Goal: Communication & Community: Answer question/provide support

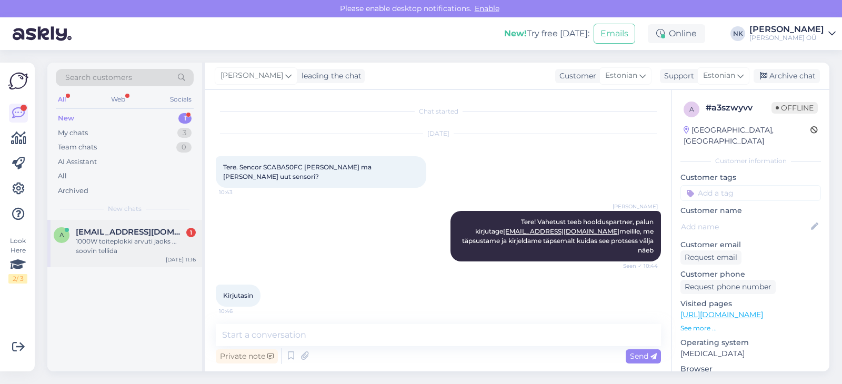
click at [144, 244] on div "1000W toiteplokki arvuti jaoks ... soovin tellida" at bounding box center [136, 246] width 120 height 19
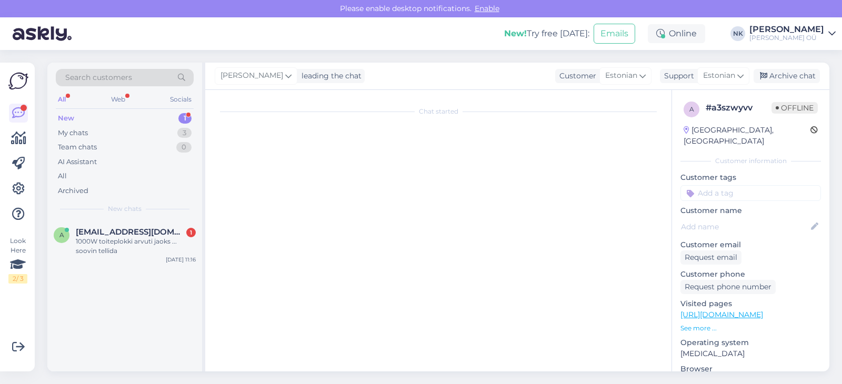
click at [731, 310] on link "[URL][DOMAIN_NAME]" at bounding box center [722, 314] width 83 height 9
click at [124, 238] on div "1000W toiteplokki arvuti jaoks ... soovin tellida" at bounding box center [136, 246] width 120 height 19
click at [98, 244] on div "1000W toiteplokki arvuti jaoks ... soovin tellida" at bounding box center [136, 246] width 120 height 19
click at [107, 229] on span "[EMAIL_ADDRESS][DOMAIN_NAME]" at bounding box center [130, 231] width 109 height 9
click at [147, 142] on div "Team chats 0" at bounding box center [125, 147] width 138 height 15
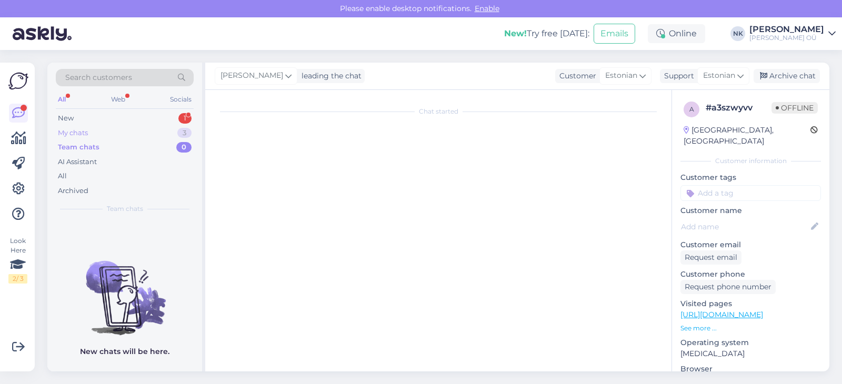
click at [148, 131] on div "My chats 3" at bounding box center [125, 133] width 138 height 15
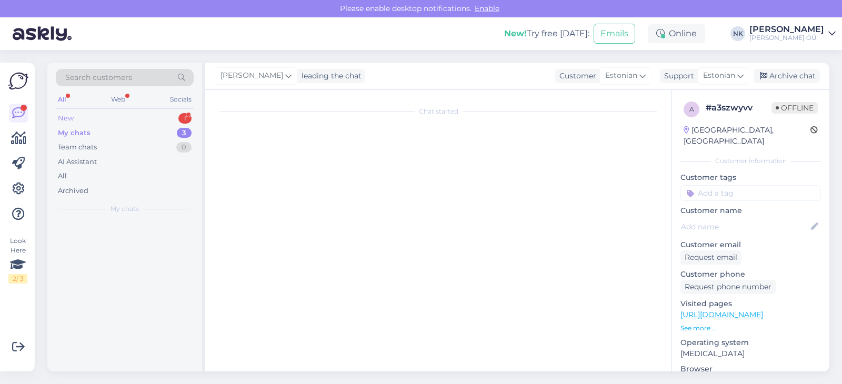
click at [149, 122] on div "New 1" at bounding box center [125, 118] width 138 height 15
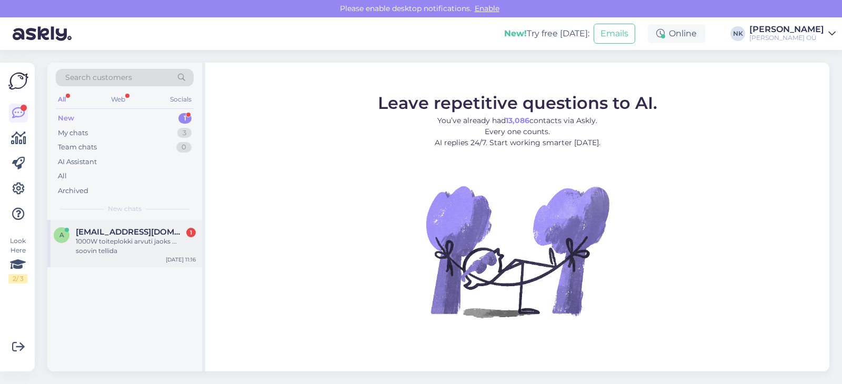
click at [107, 235] on span "[EMAIL_ADDRESS][DOMAIN_NAME]" at bounding box center [130, 231] width 109 height 9
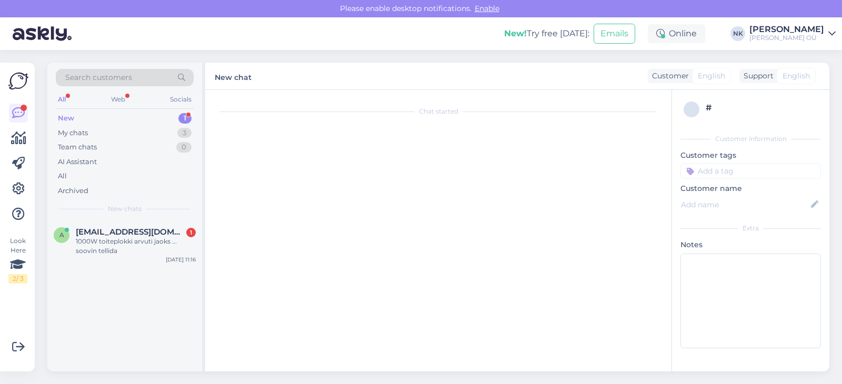
scroll to position [3192, 0]
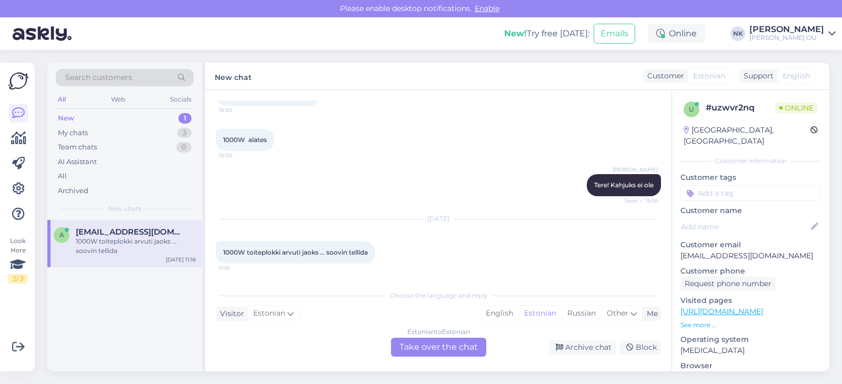
click at [436, 338] on div "Choose the language and reply Visitor Estonian Me English Estonian Russian Othe…" at bounding box center [438, 321] width 445 height 72
click at [436, 344] on div "Estonian to Estonian Take over the chat" at bounding box center [438, 347] width 95 height 19
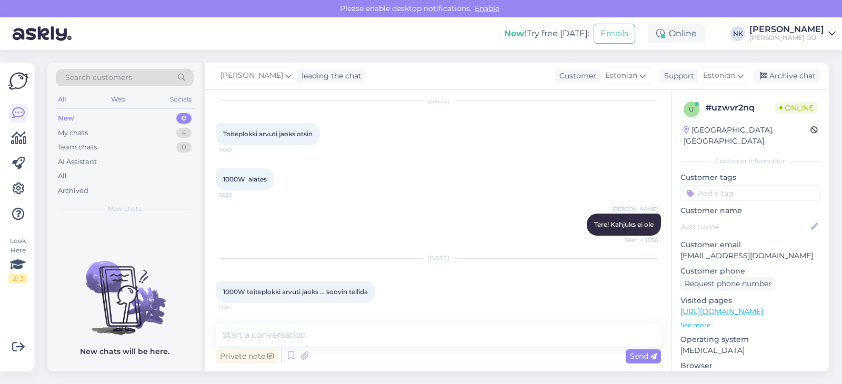
click at [321, 362] on div "Private note Send" at bounding box center [438, 356] width 445 height 20
click at [324, 335] on textarea at bounding box center [438, 335] width 445 height 22
click at [324, 335] on textarea "T" at bounding box center [438, 335] width 445 height 22
paste textarea "[URL][DOMAIN_NAME]"
type textarea "Tere! Meie poes on järgmine valik: [URL][DOMAIN_NAME]"
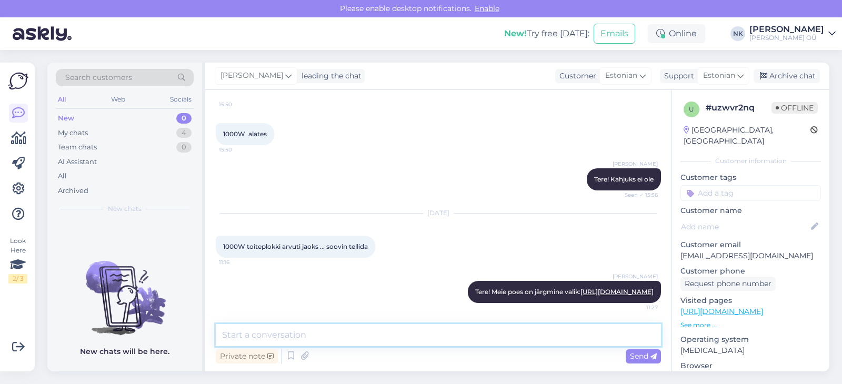
scroll to position [3217, 0]
click at [180, 129] on div "4" at bounding box center [183, 133] width 15 height 11
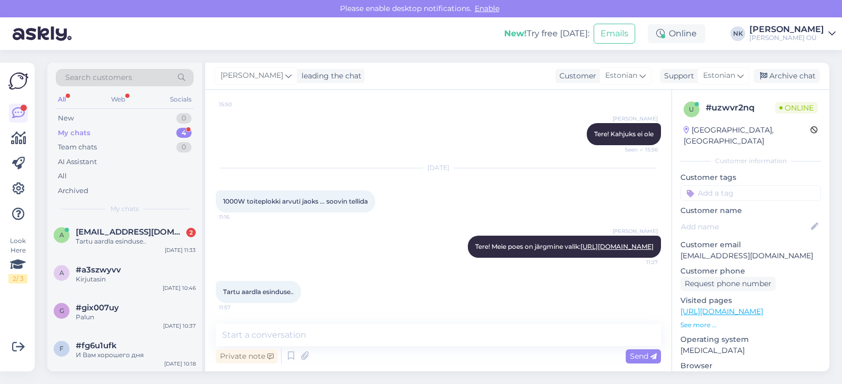
scroll to position [3262, 0]
click at [159, 237] on div "Tartu aardla esinduse.." at bounding box center [136, 241] width 120 height 9
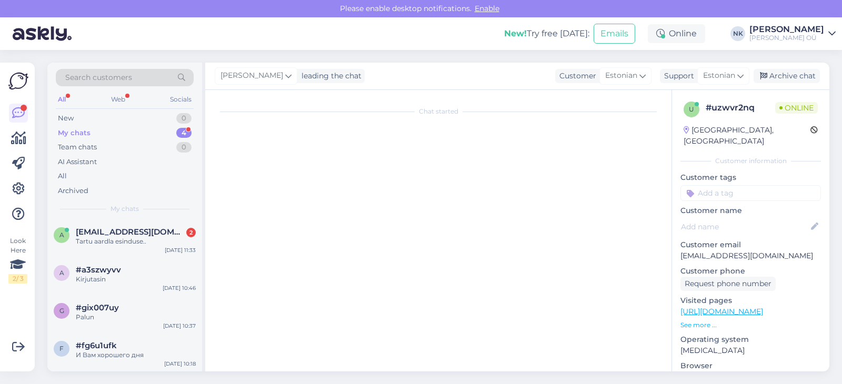
scroll to position [3308, 0]
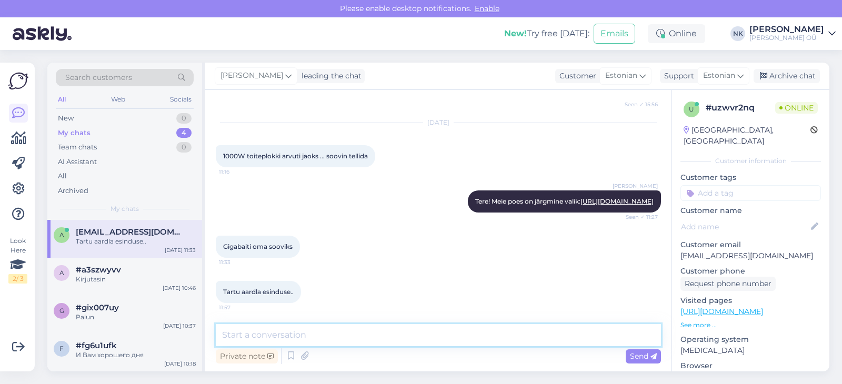
click at [423, 333] on textarea at bounding box center [438, 335] width 445 height 22
type textarea "Palume teha tellimust e-poes, ostukorvis valige et soovite tulla Tartu Onoff ka…"
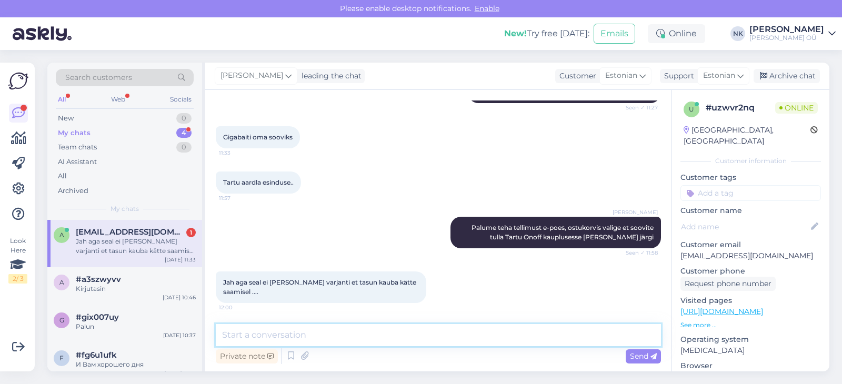
scroll to position [3417, 0]
click at [368, 319] on div "Chat started [DATE] Otsin emale odavad tv ja pesumasinad koos kuivatiga 11:26 […" at bounding box center [438, 231] width 466 height 282
click at [366, 328] on textarea at bounding box center [438, 335] width 445 height 22
type textarea "K"
type textarea "Jah, kahjuks see ei ole võimalik, tasuda saab ainult tellimuse esitamisel"
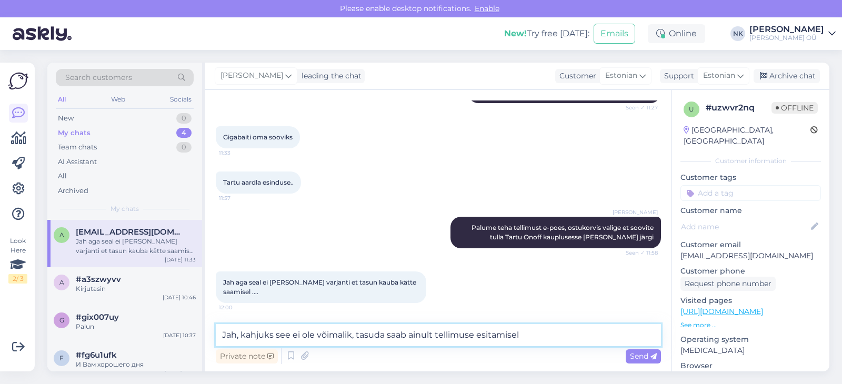
click at [525, 341] on textarea "Jah, kahjuks see ei ole võimalik, tasuda saab ainult tellimuse esitamisel" at bounding box center [438, 335] width 445 height 22
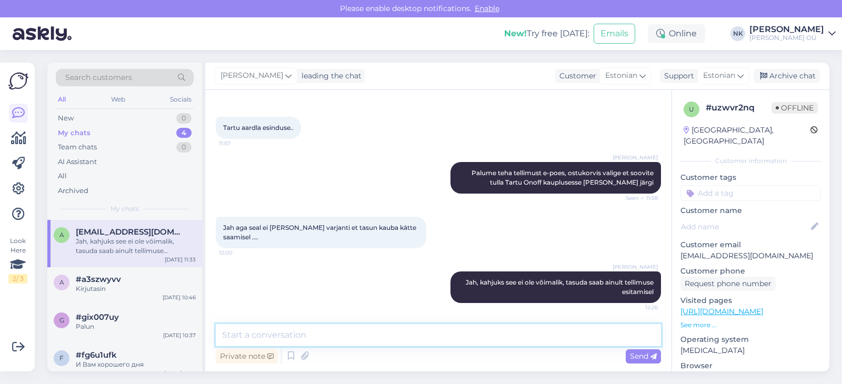
scroll to position [3472, 0]
